Goal: Task Accomplishment & Management: Use online tool/utility

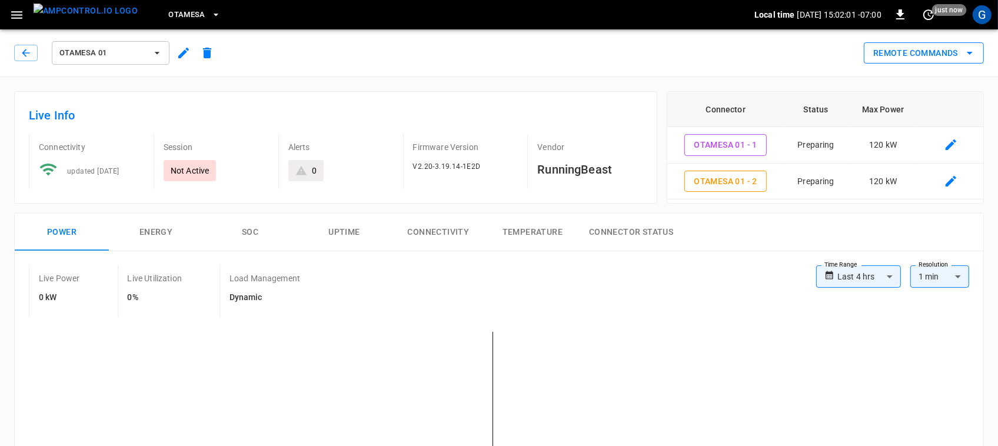
click at [907, 57] on button "Remote Commands" at bounding box center [924, 53] width 120 height 22
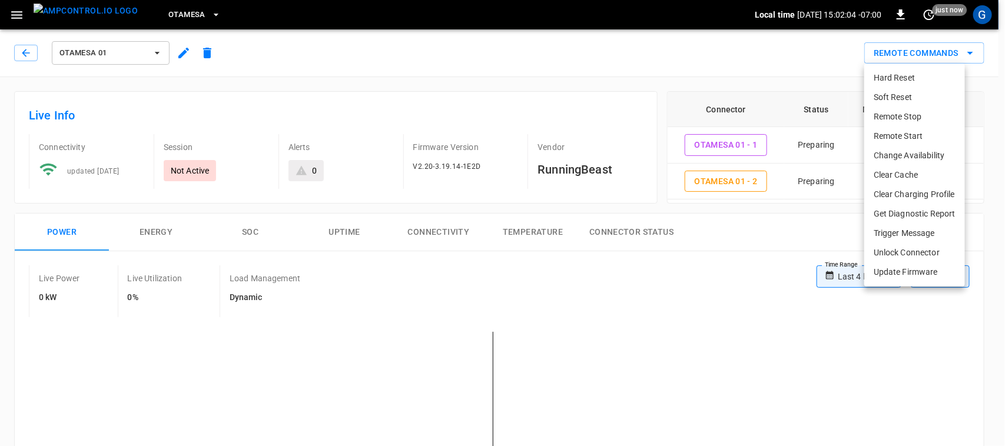
click at [887, 136] on li "Remote Start" at bounding box center [914, 136] width 101 height 19
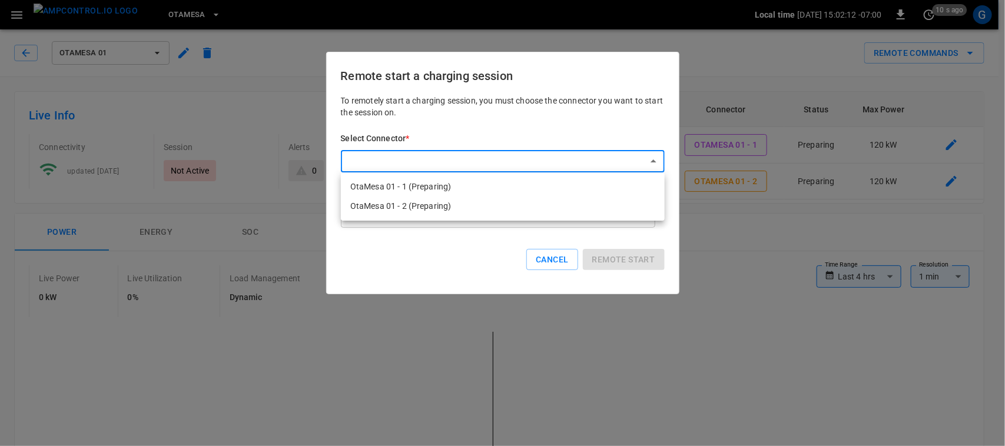
click at [440, 184] on li "OtaMesa 01 - 1 (Preparing)" at bounding box center [503, 186] width 324 height 19
type input "**********"
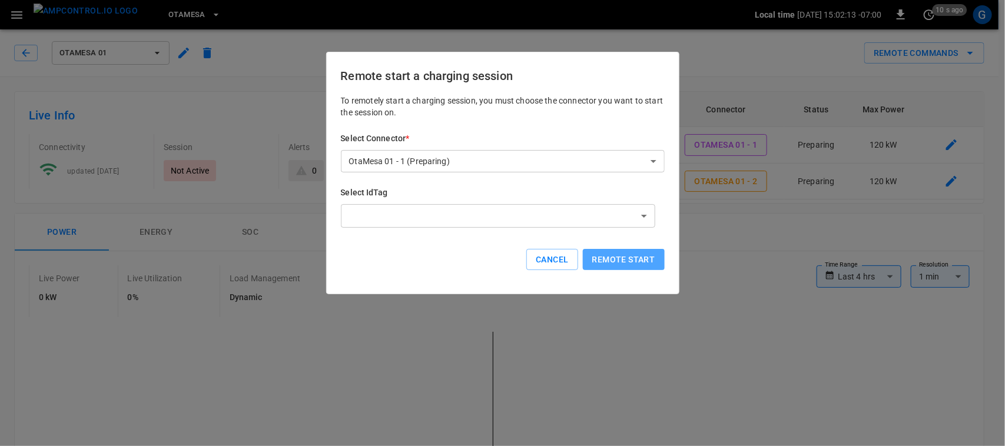
click at [630, 263] on button "Remote start" at bounding box center [624, 260] width 82 height 22
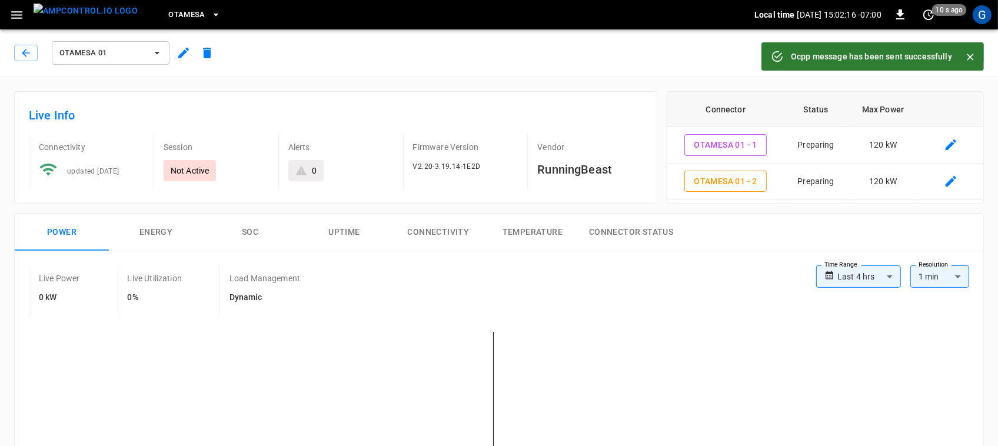
click at [972, 59] on icon "Close" at bounding box center [970, 57] width 7 height 7
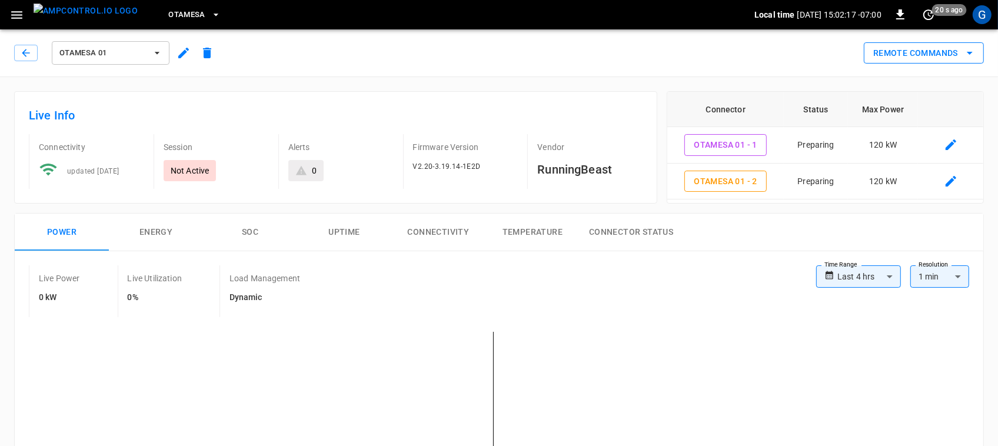
click at [969, 59] on icon "remote commands options" at bounding box center [970, 53] width 14 height 14
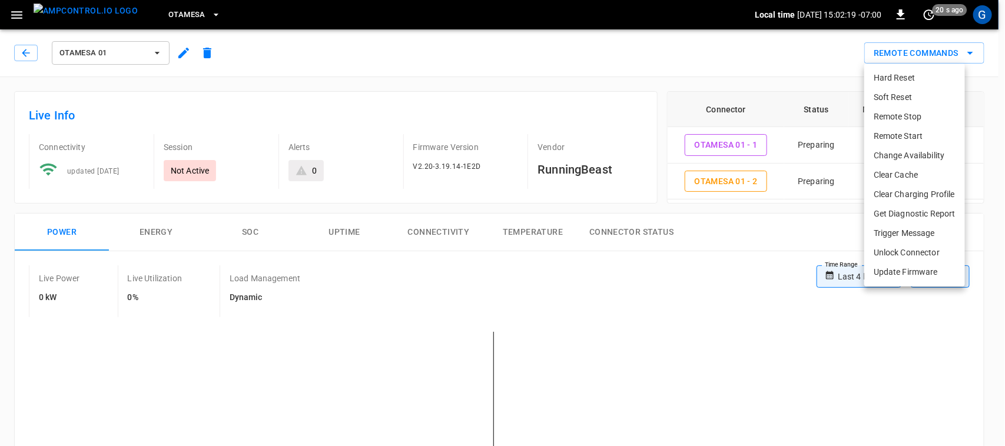
click at [911, 133] on li "Remote Start" at bounding box center [914, 136] width 101 height 19
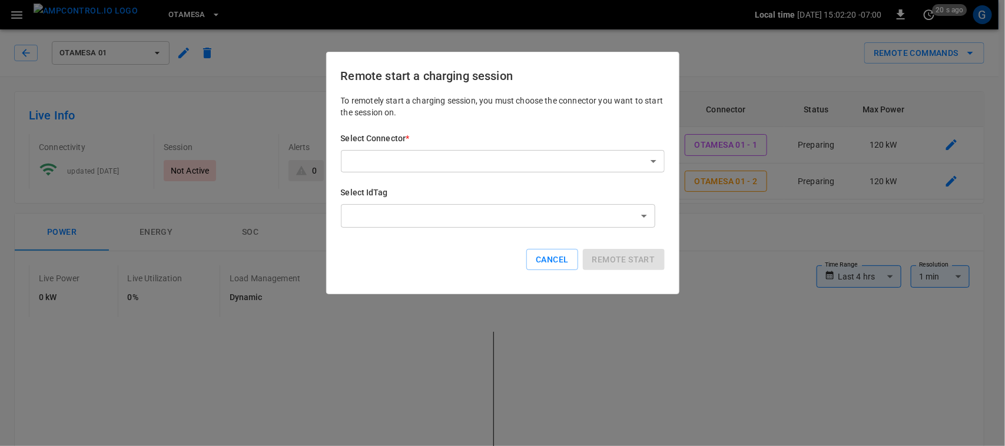
click at [540, 146] on div "Select Connector * ​ ​" at bounding box center [503, 152] width 324 height 40
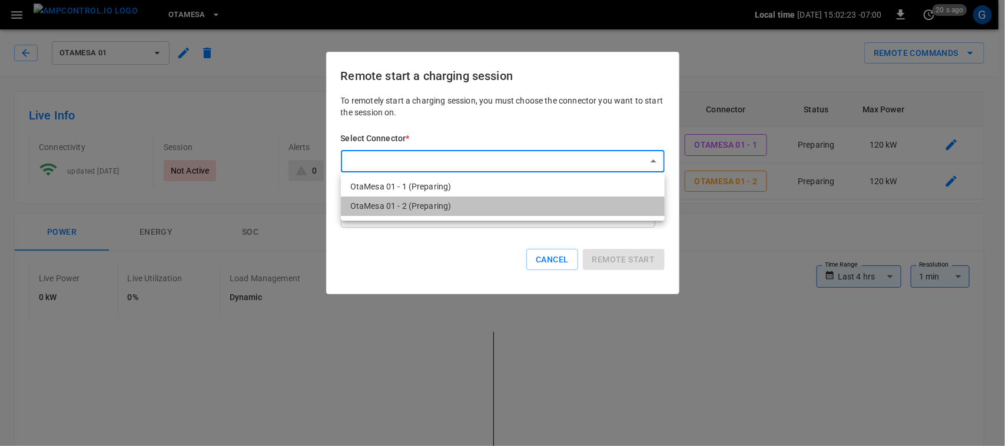
click at [452, 199] on li "OtaMesa 01 - 2 (Preparing)" at bounding box center [503, 206] width 324 height 19
type input "**********"
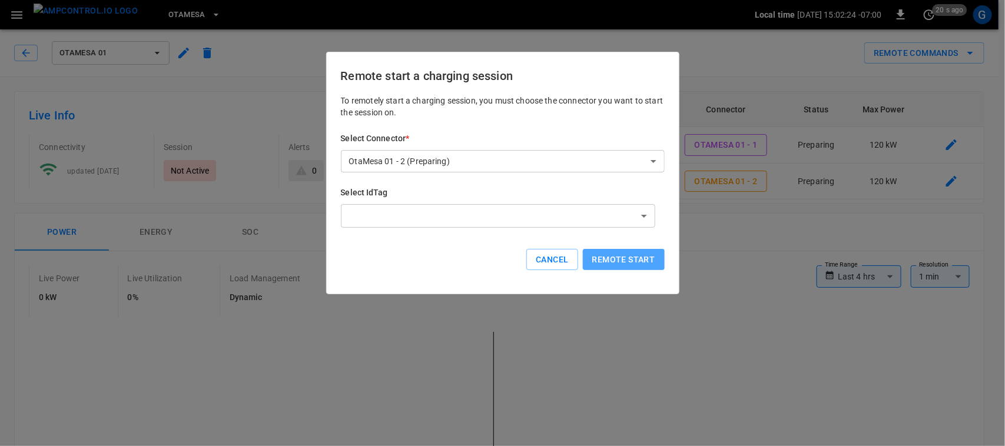
click at [652, 253] on button "Remote start" at bounding box center [624, 260] width 82 height 22
